Goal: Information Seeking & Learning: Learn about a topic

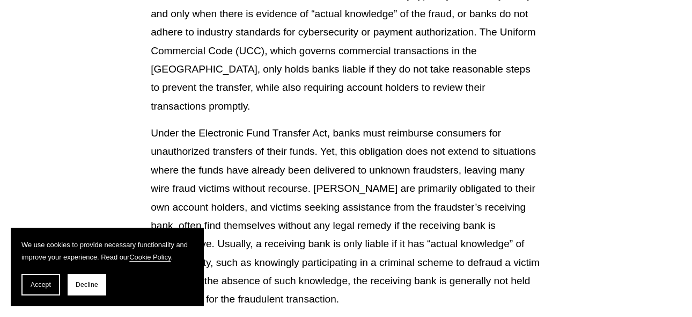
scroll to position [2776, 0]
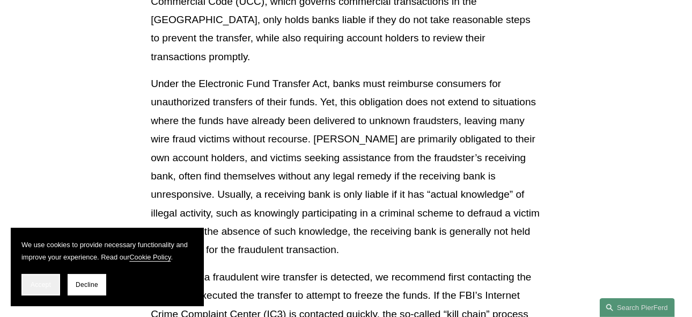
click at [48, 286] on span "Accept" at bounding box center [41, 285] width 20 height 8
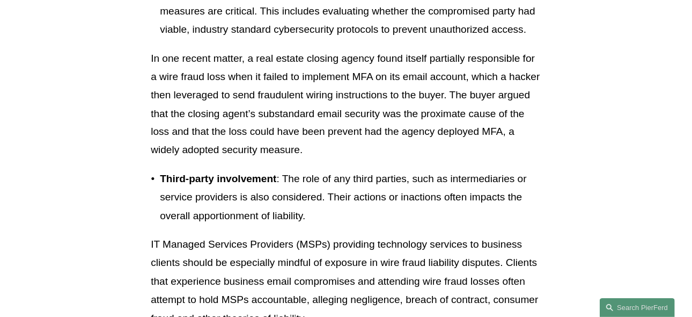
scroll to position [1235, 0]
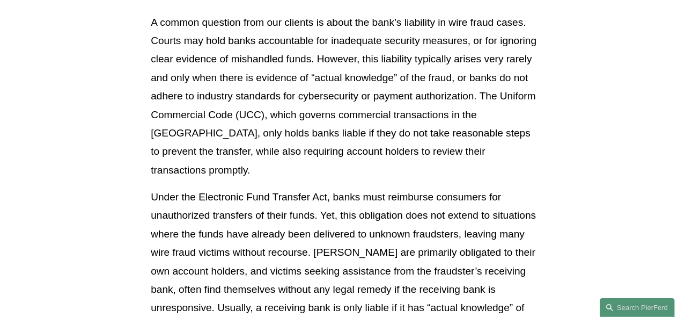
scroll to position [2776, 0]
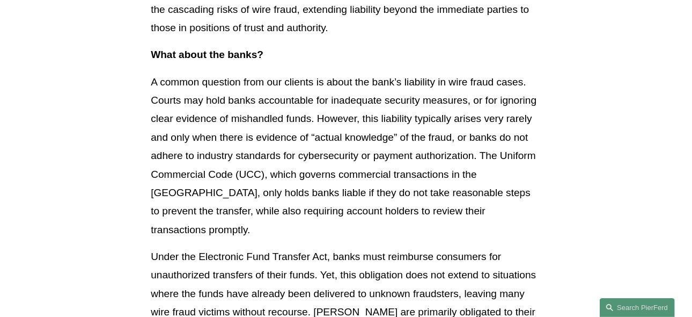
scroll to position [2811, 0]
